Goal: Find specific page/section: Find specific page/section

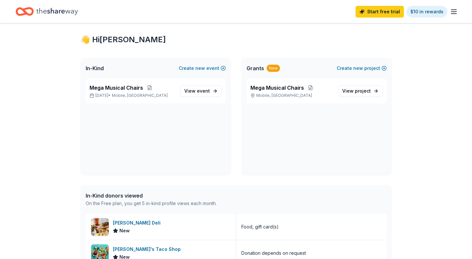
scroll to position [12, 0]
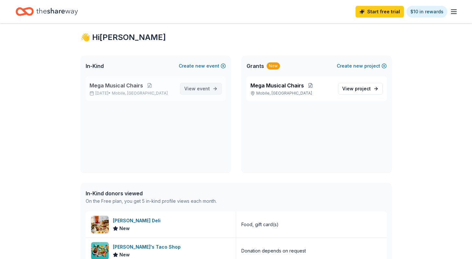
click at [205, 89] on span "event" at bounding box center [203, 89] width 13 height 6
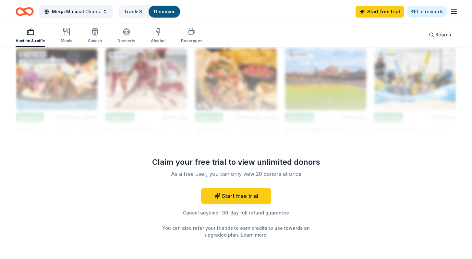
scroll to position [586, 0]
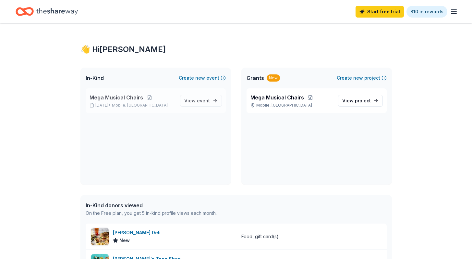
click at [138, 96] on span "Mega Musical Chairs" at bounding box center [117, 98] width 54 height 8
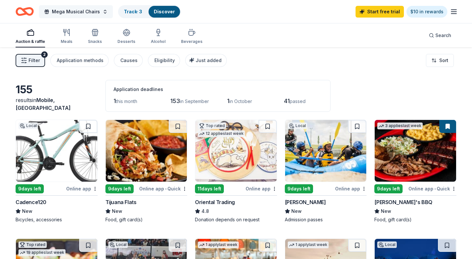
click at [100, 11] on button "Mega Musical Chairs" at bounding box center [76, 11] width 74 height 13
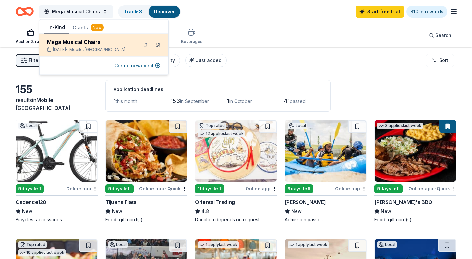
click at [159, 44] on button at bounding box center [158, 45] width 10 height 10
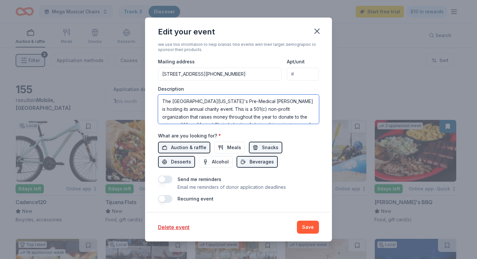
scroll to position [31, 0]
drag, startPoint x: 162, startPoint y: 101, endPoint x: 296, endPoint y: 131, distance: 136.9
click at [296, 131] on div "Event name * Mega Musical Chairs 19 /100 Event website https://www.southalabama…" at bounding box center [238, 51] width 161 height 301
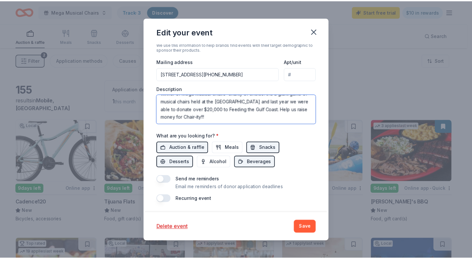
scroll to position [0, 0]
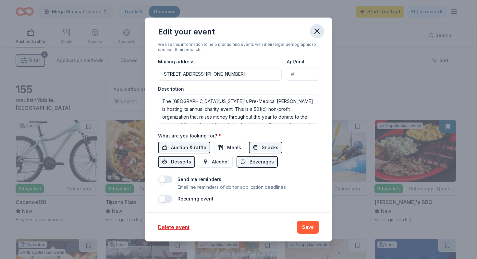
click at [315, 34] on icon "button" at bounding box center [317, 31] width 9 height 9
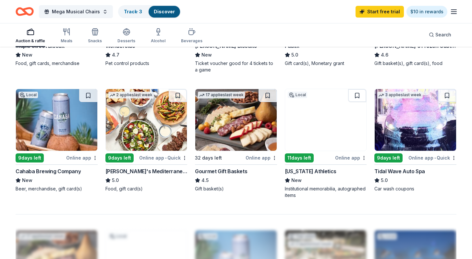
scroll to position [402, 0]
